Goal: Manage account settings

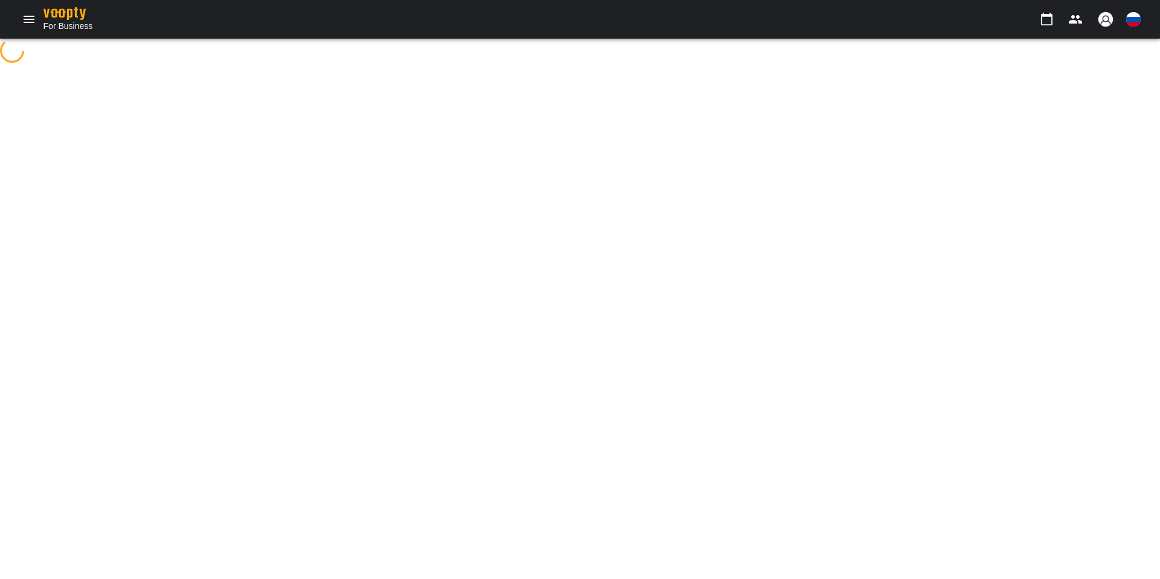
select select "**"
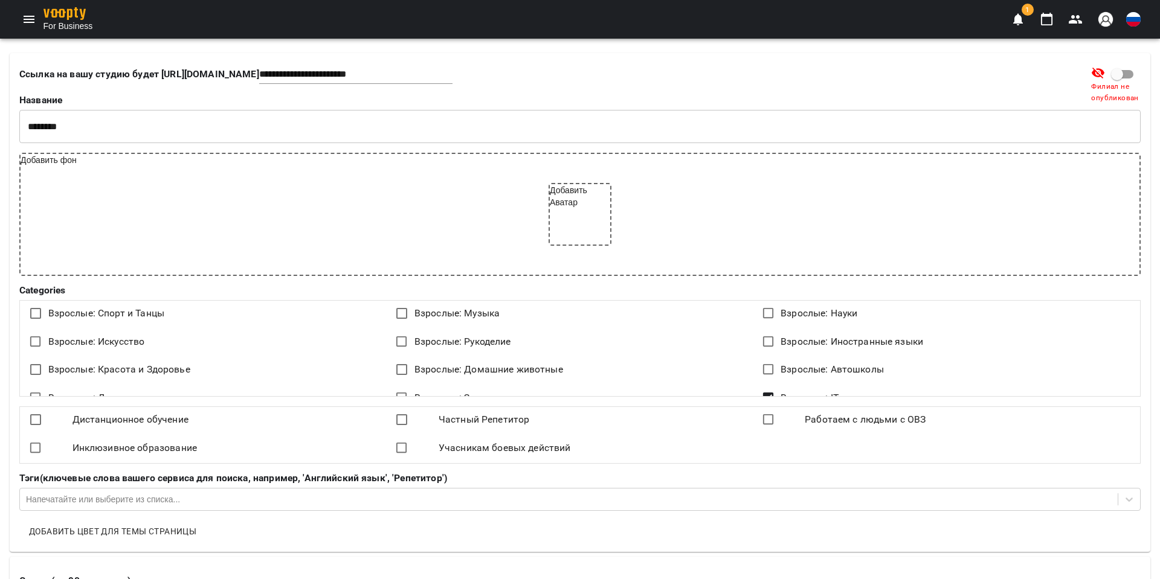
click at [1106, 21] on img "button" at bounding box center [1105, 19] width 17 height 17
click at [1101, 106] on span "Удалить Тесты" at bounding box center [1103, 111] width 71 height 14
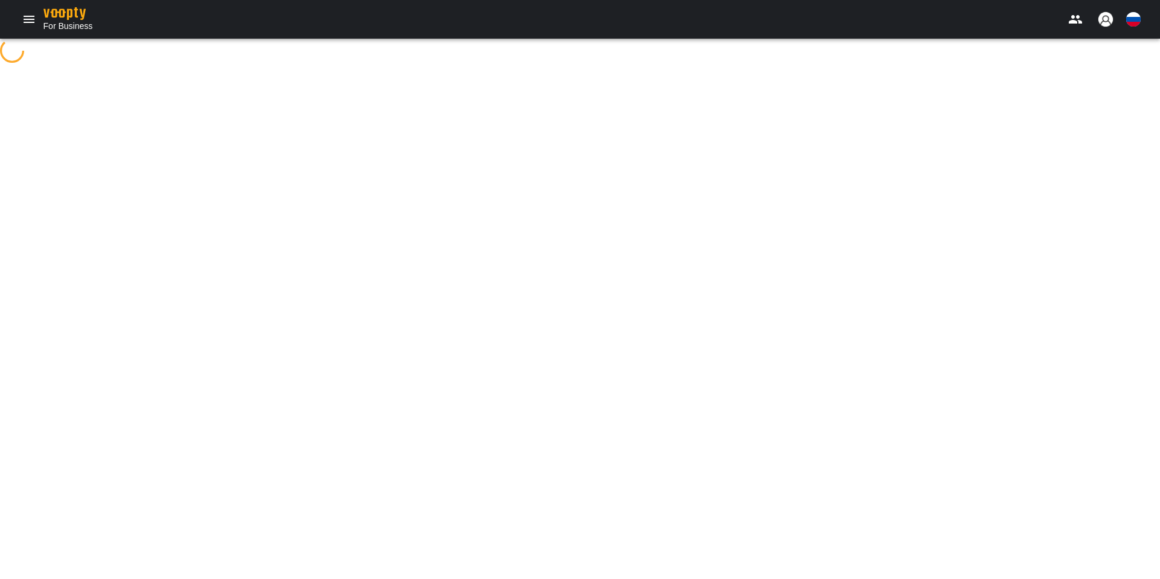
select select "**"
